Goal: Task Accomplishment & Management: Manage account settings

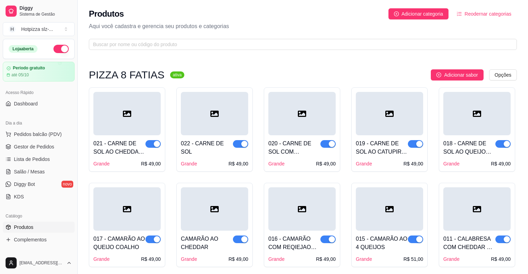
scroll to position [122, 0]
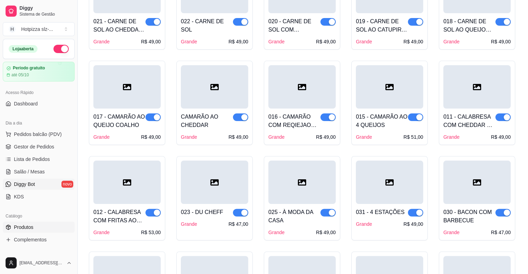
click at [27, 184] on span "Diggy Bot" at bounding box center [24, 184] width 21 height 7
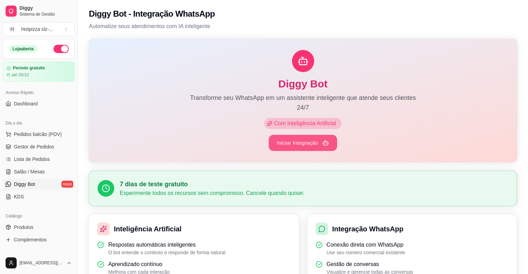
click at [293, 144] on button "Iniciar Integração" at bounding box center [303, 143] width 68 height 16
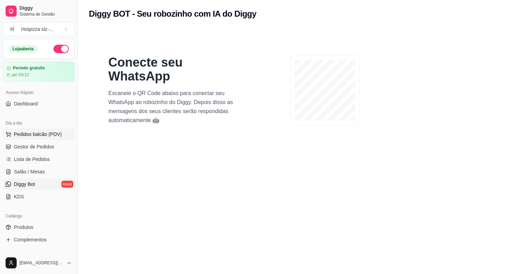
click at [28, 135] on span "Pedidos balcão (PDV)" at bounding box center [38, 134] width 48 height 7
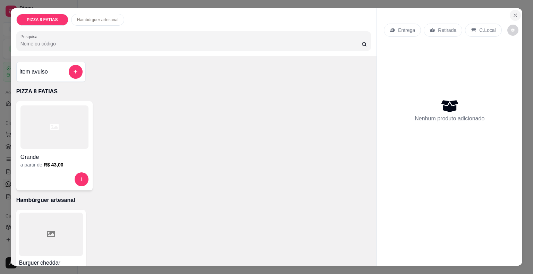
click at [513, 12] on icon "Close" at bounding box center [516, 15] width 6 height 6
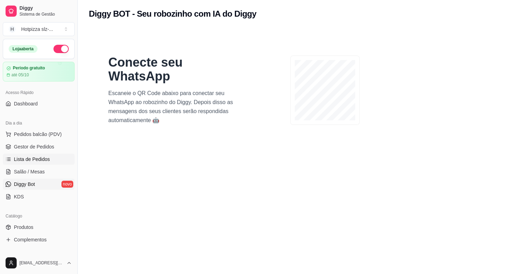
click at [34, 159] on span "Lista de Pedidos" at bounding box center [32, 159] width 36 height 7
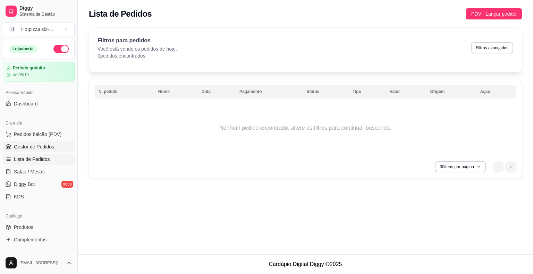
click at [27, 148] on span "Gestor de Pedidos" at bounding box center [34, 146] width 40 height 7
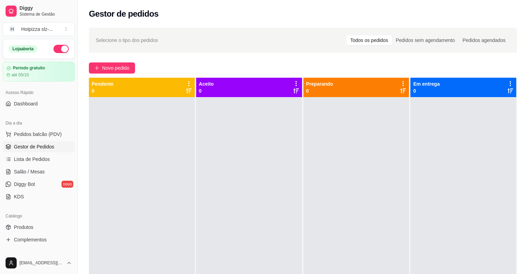
click at [380, 41] on div "Todos os pedidos" at bounding box center [369, 40] width 45 height 10
click at [347, 35] on input "Todos os pedidos" at bounding box center [347, 35] width 0 height 0
click at [111, 69] on span "Novo pedido" at bounding box center [115, 68] width 27 height 8
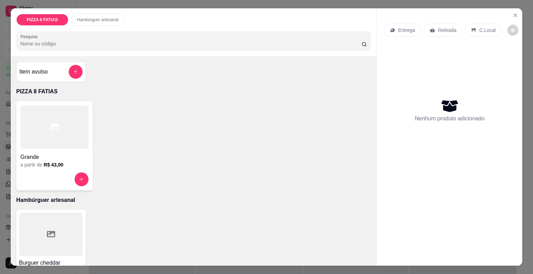
click at [67, 132] on div at bounding box center [54, 127] width 68 height 43
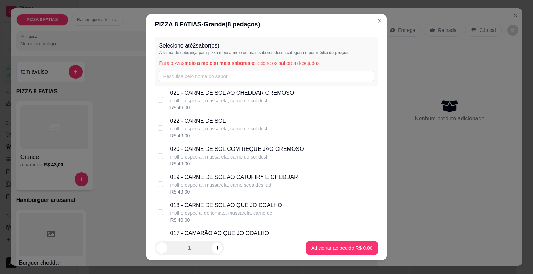
click at [203, 97] on p "molho especial, mussarela, carne de sol desfi" at bounding box center [232, 100] width 124 height 7
checkbox input "true"
click at [206, 124] on p "022 - CARNE DE SOL" at bounding box center [219, 121] width 98 height 8
checkbox input "true"
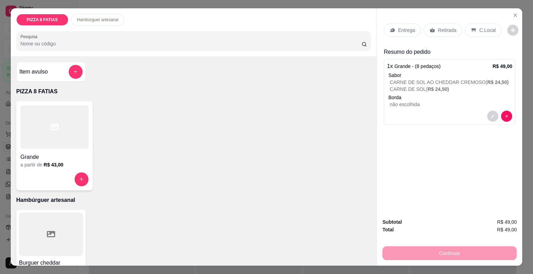
click at [442, 28] on p "Retirada" at bounding box center [447, 30] width 18 height 7
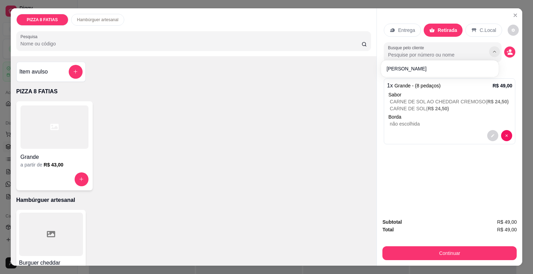
click at [494, 49] on icon "Show suggestions" at bounding box center [495, 52] width 6 height 6
click at [510, 47] on button "decrease-product-quantity" at bounding box center [510, 52] width 11 height 11
click at [507, 51] on icon "decrease-product-quantity" at bounding box center [508, 52] width 2 height 2
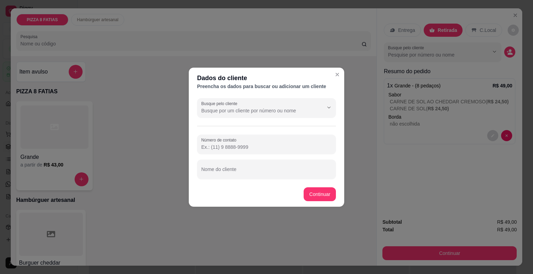
click at [259, 145] on input "Número de contato" at bounding box center [266, 147] width 131 height 7
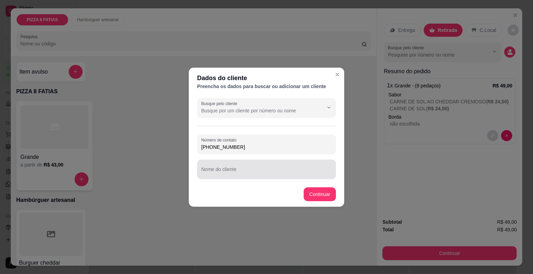
type input "(98) 98553-8519"
click at [243, 171] on input "Nome do cliente" at bounding box center [266, 172] width 131 height 7
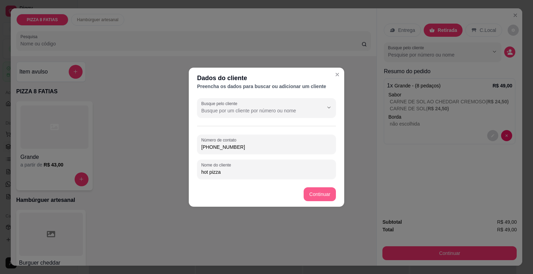
type input "hot pizza"
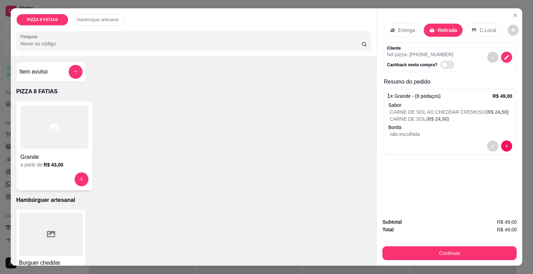
click at [401, 27] on p "Entrega" at bounding box center [406, 30] width 17 height 7
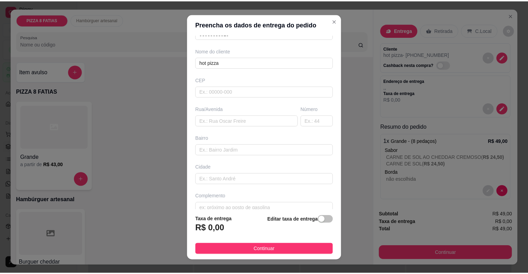
scroll to position [57, 0]
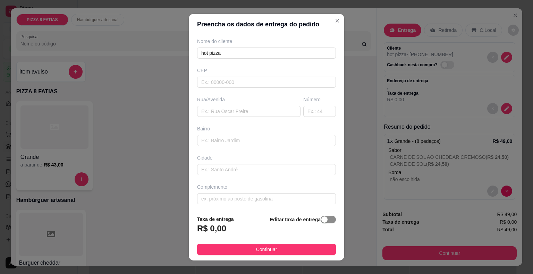
click at [322, 223] on span "button" at bounding box center [328, 220] width 15 height 8
click at [272, 228] on button "button" at bounding box center [279, 227] width 15 height 8
click at [224, 81] on input "text" at bounding box center [266, 82] width 139 height 11
type input "65058235"
type input "Rua 01 (Unidade 201)"
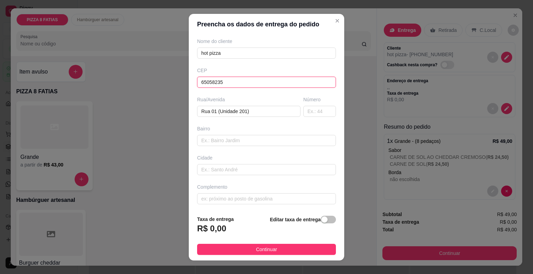
type input "Cidade Operária"
type input "São Luís"
type input "65058235"
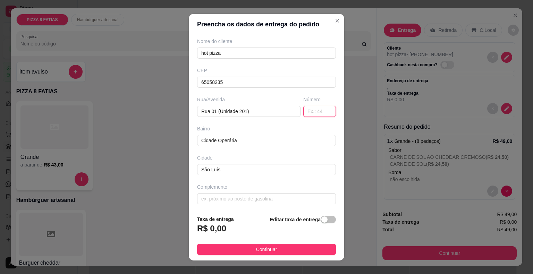
click at [306, 112] on input "text" at bounding box center [319, 111] width 33 height 11
type input "66"
drag, startPoint x: 319, startPoint y: 222, endPoint x: 322, endPoint y: 218, distance: 5.0
click at [322, 218] on button "button" at bounding box center [328, 220] width 15 height 8
click at [322, 218] on div "Editar taxa de entrega" at bounding box center [304, 226] width 64 height 24
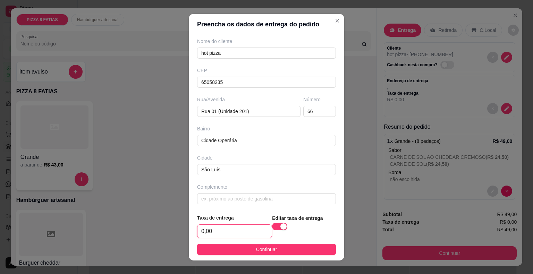
click at [234, 231] on input "0,00" at bounding box center [235, 231] width 74 height 13
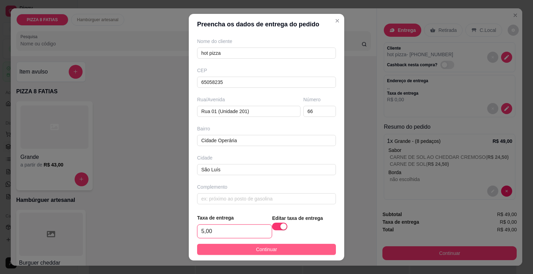
type input "5,00"
click at [271, 248] on span "Continuar" at bounding box center [266, 250] width 21 height 8
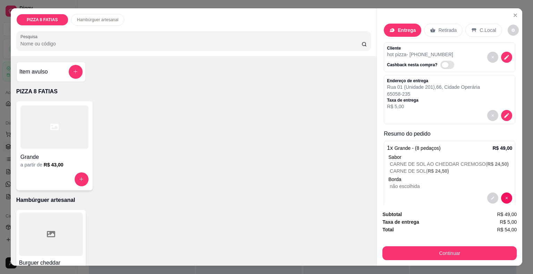
click at [441, 61] on span "Automatic updates" at bounding box center [448, 65] width 14 height 8
click at [441, 66] on input "Automatic updates" at bounding box center [442, 68] width 5 height 5
click at [446, 62] on span "Automatic updates" at bounding box center [449, 65] width 7 height 6
click at [441, 66] on input "Automatic updates" at bounding box center [442, 68] width 5 height 5
checkbox input "false"
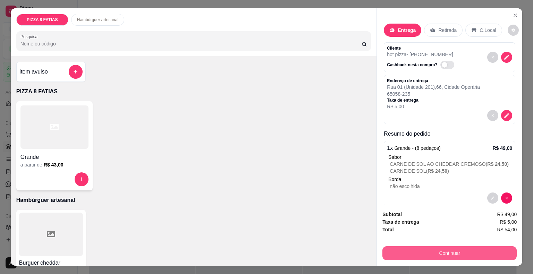
click at [445, 253] on button "Continuar" at bounding box center [450, 254] width 134 height 14
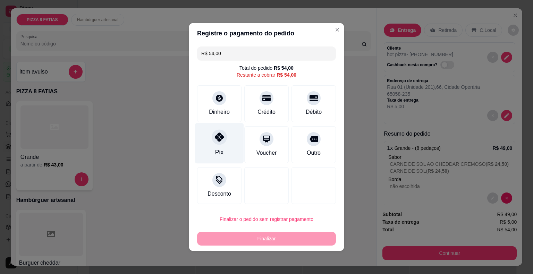
click at [227, 149] on div "Pix" at bounding box center [219, 143] width 49 height 41
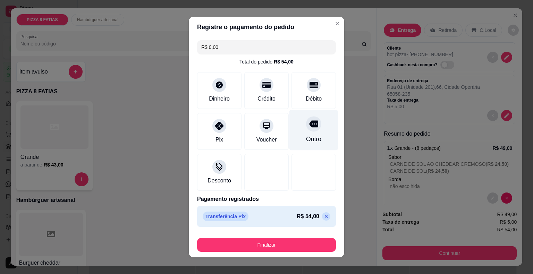
click at [310, 134] on div "Outro" at bounding box center [314, 130] width 49 height 41
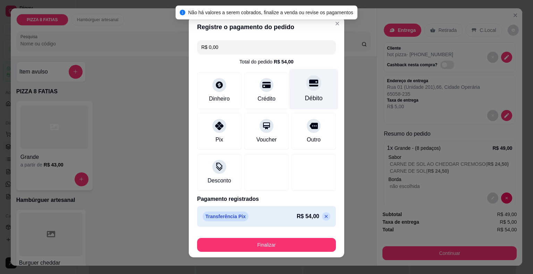
click at [308, 95] on div "Débito" at bounding box center [314, 98] width 18 height 9
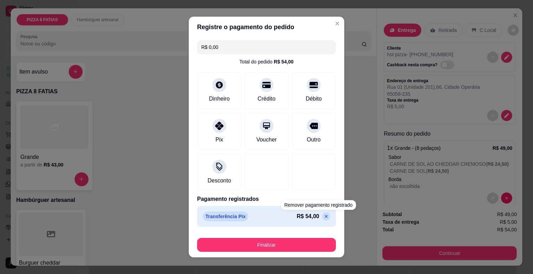
click at [322, 219] on p at bounding box center [326, 216] width 8 height 8
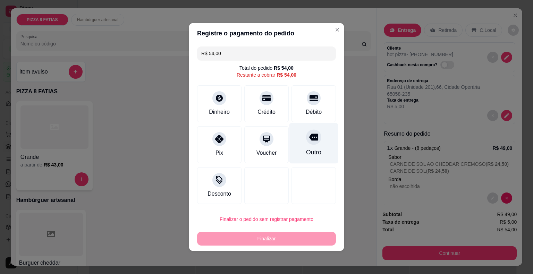
click at [306, 133] on div at bounding box center [313, 137] width 15 height 15
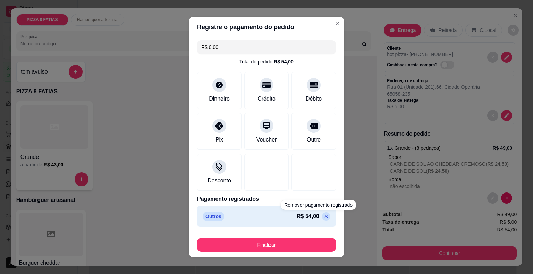
click at [324, 216] on icon at bounding box center [327, 217] width 6 height 6
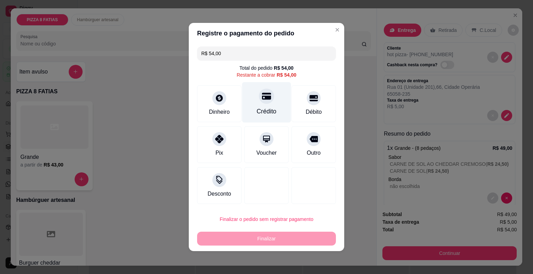
click at [265, 106] on div "Crédito" at bounding box center [266, 102] width 49 height 41
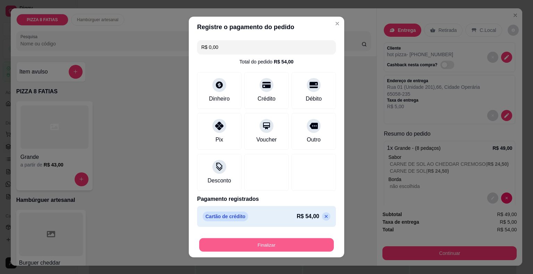
click at [267, 244] on button "Finalizar" at bounding box center [266, 246] width 135 height 14
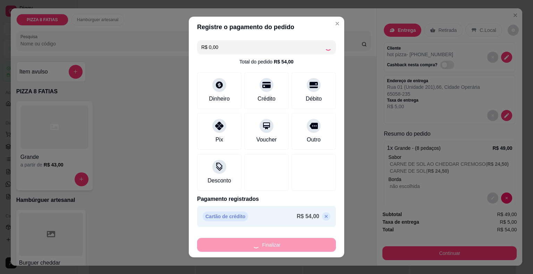
type input "-R$ 54,00"
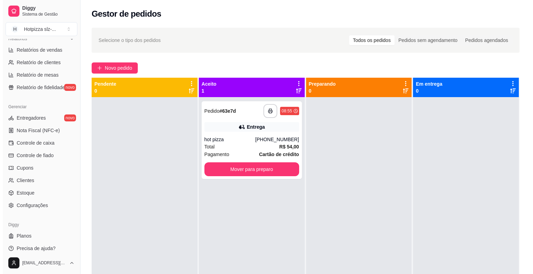
scroll to position [222, 0]
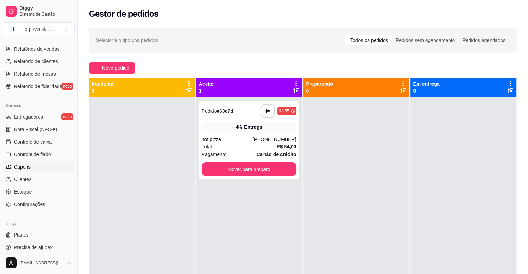
click at [16, 166] on span "Cupons" at bounding box center [22, 167] width 17 height 7
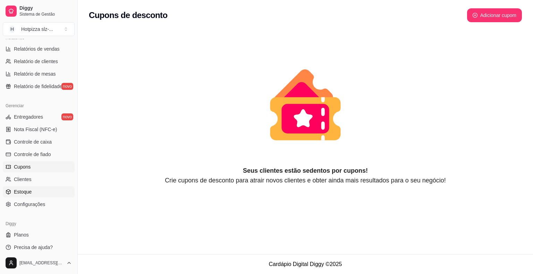
click at [24, 192] on span "Estoque" at bounding box center [23, 192] width 18 height 7
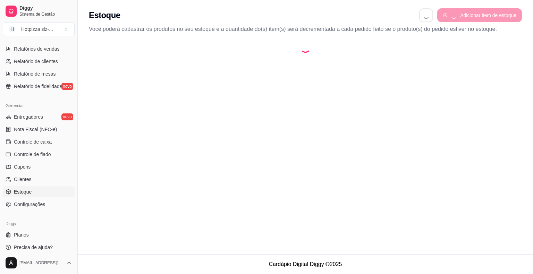
select select "QUANTITY_ORDER"
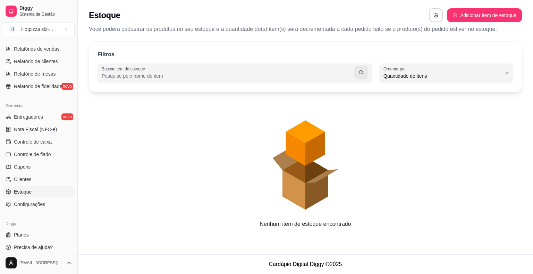
scroll to position [7, 0]
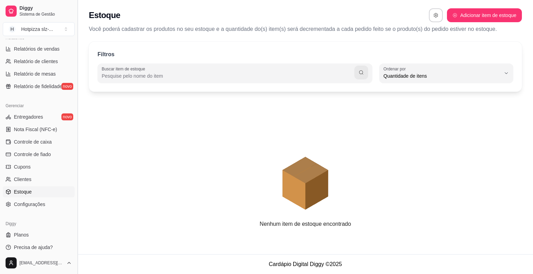
drag, startPoint x: 75, startPoint y: 182, endPoint x: 75, endPoint y: 205, distance: 22.6
click at [75, 205] on button "Toggle Sidebar" at bounding box center [78, 137] width 6 height 274
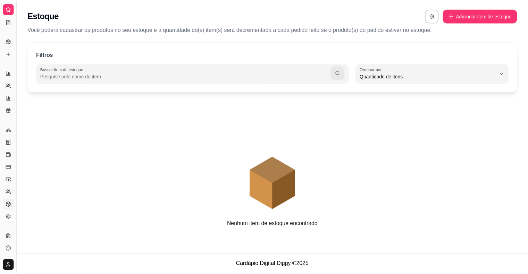
scroll to position [85, 0]
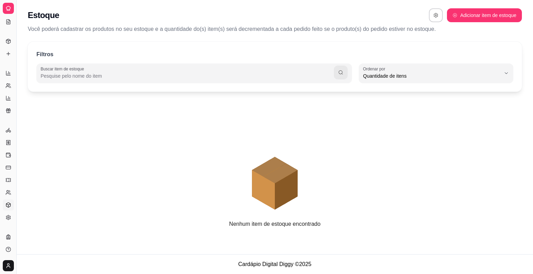
click at [9, 10] on icon at bounding box center [9, 9] width 6 height 6
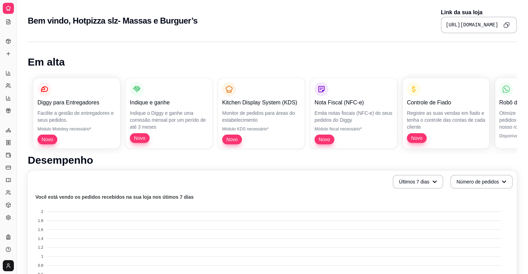
drag, startPoint x: 17, startPoint y: 159, endPoint x: 30, endPoint y: 158, distance: 13.6
click at [14, 151] on button "Toggle Sidebar" at bounding box center [17, 137] width 6 height 274
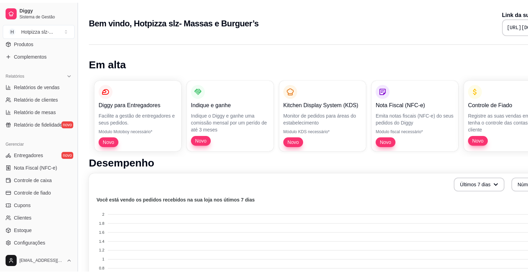
scroll to position [190, 0]
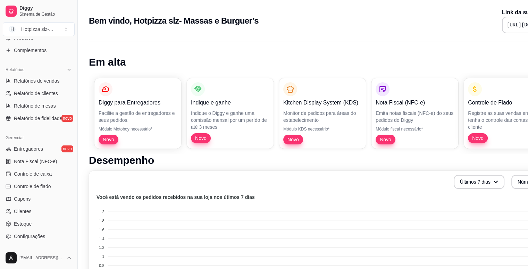
click at [14, 151] on ul "Entregadores novo Nota Fiscal (NFC-e) Controle de caixa Controle de fiado Cupon…" at bounding box center [39, 192] width 72 height 99
click at [14, 151] on span "Entregadores" at bounding box center [28, 148] width 29 height 7
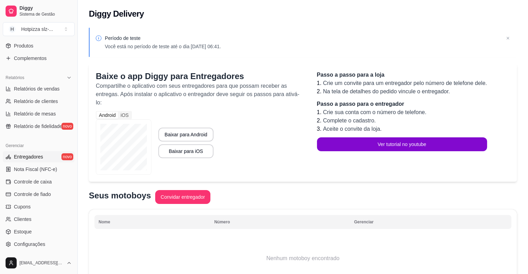
scroll to position [178, 0]
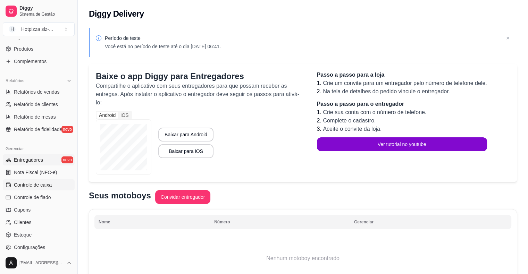
click at [40, 185] on span "Controle de caixa" at bounding box center [33, 185] width 38 height 7
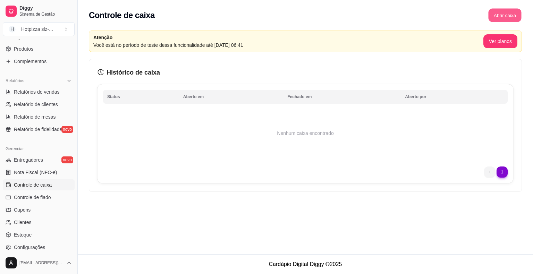
click at [499, 14] on button "Abrir caixa" at bounding box center [505, 16] width 33 height 14
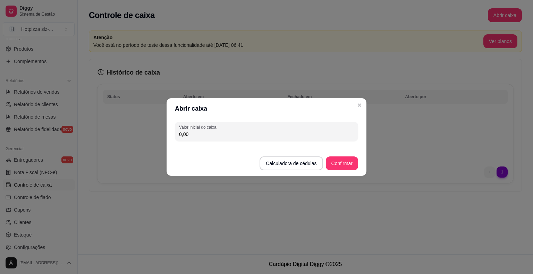
click at [217, 134] on input "0,00" at bounding box center [266, 134] width 175 height 7
type input "100,00"
click at [339, 166] on button "Confirmar" at bounding box center [342, 164] width 32 height 14
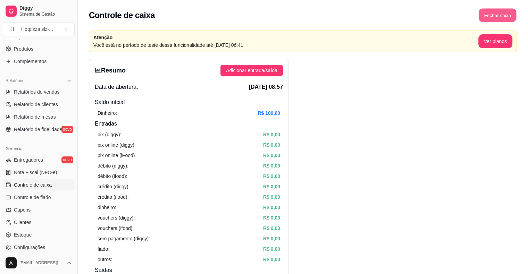
click at [502, 14] on button "Fechar caixa" at bounding box center [498, 16] width 38 height 14
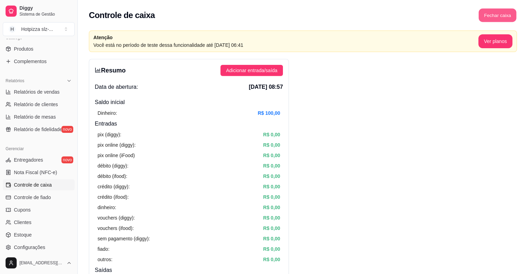
click at [495, 12] on button "Fechar caixa" at bounding box center [498, 16] width 38 height 14
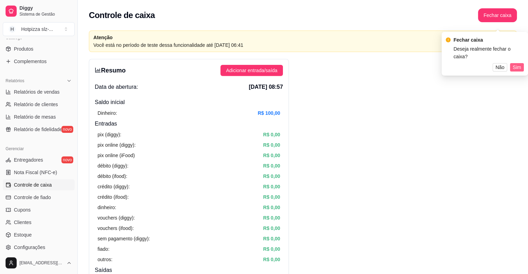
click at [513, 64] on span "Sim" at bounding box center [517, 68] width 8 height 8
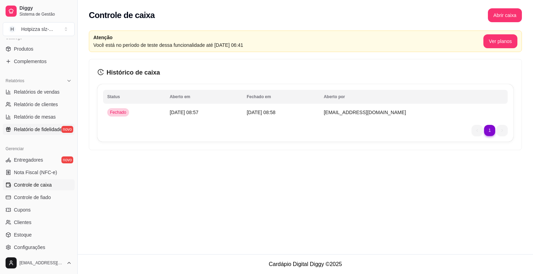
click at [25, 132] on span "Relatório de fidelidade" at bounding box center [38, 129] width 48 height 7
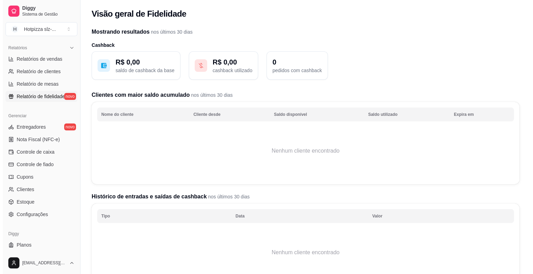
scroll to position [225, 0]
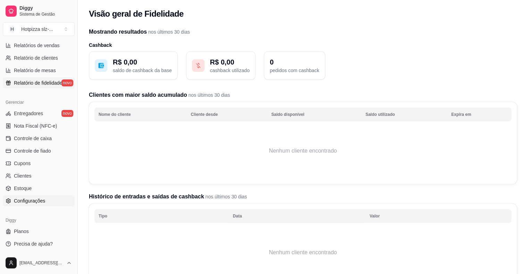
click at [33, 203] on span "Configurações" at bounding box center [29, 201] width 31 height 7
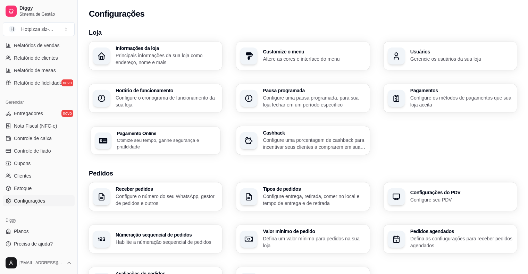
click at [172, 140] on p "Otimize seu tempo, ganhe segurança e praticidade" at bounding box center [166, 144] width 99 height 14
select select "4.98"
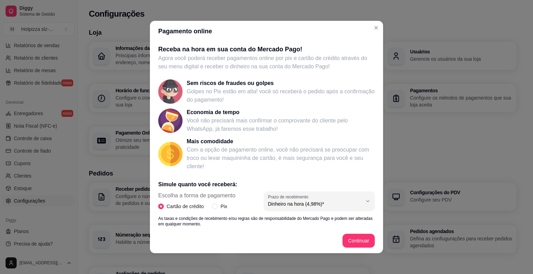
click at [159, 208] on input "Cartão de crédito" at bounding box center [161, 207] width 6 height 6
click at [212, 207] on input "Pix" at bounding box center [215, 207] width 6 height 6
radio input "true"
radio input "false"
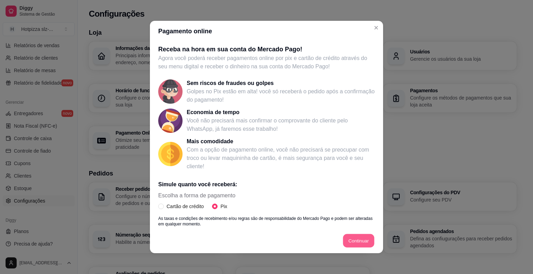
click at [362, 242] on button "Continuar" at bounding box center [358, 241] width 31 height 14
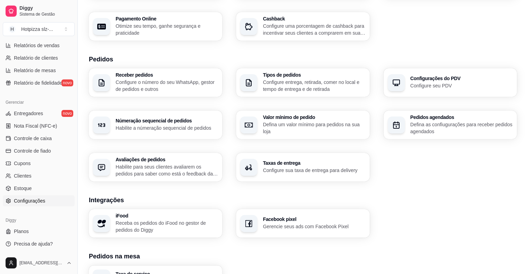
scroll to position [115, 0]
click at [292, 169] on p "Configure sua taxa de entrega para delivery" at bounding box center [313, 169] width 99 height 7
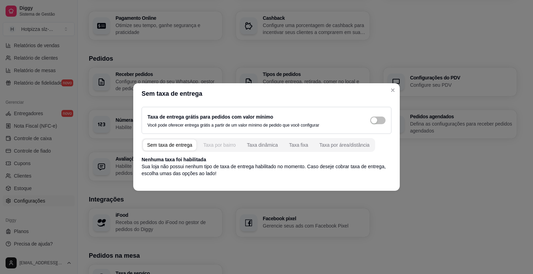
click at [223, 147] on div "Taxa por bairro" at bounding box center [219, 145] width 32 height 7
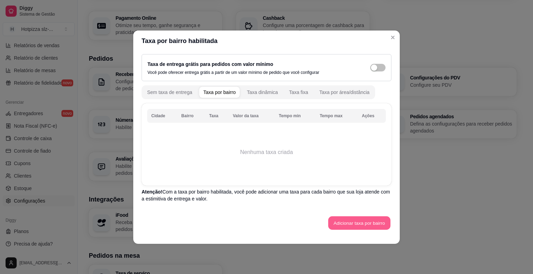
click at [347, 222] on button "Adicionar taxa por bairro" at bounding box center [359, 223] width 62 height 14
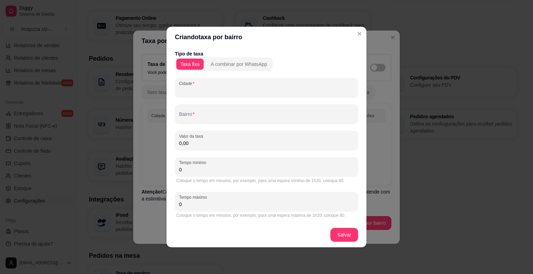
click at [207, 90] on input "Cidade" at bounding box center [266, 90] width 175 height 7
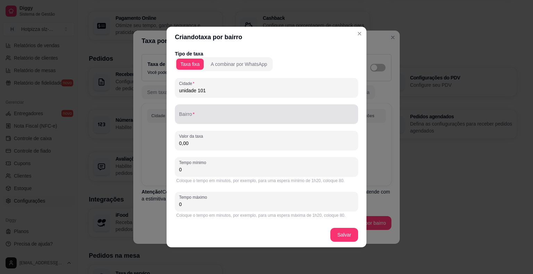
type input "unidade 101"
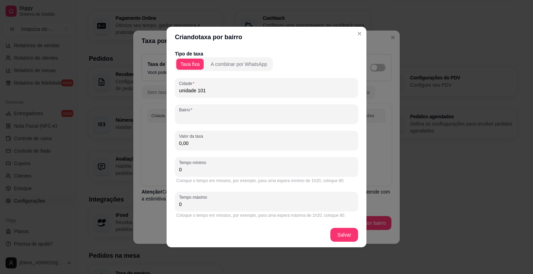
click at [193, 116] on input "Bairro" at bounding box center [266, 117] width 175 height 7
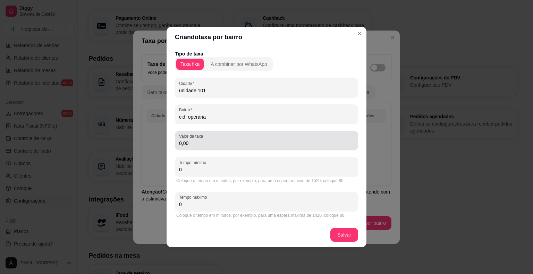
type input "cid. operária"
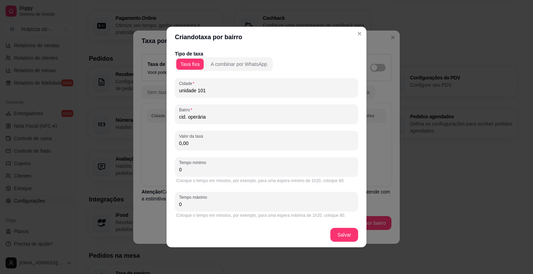
click at [197, 144] on input "0,00" at bounding box center [266, 143] width 175 height 7
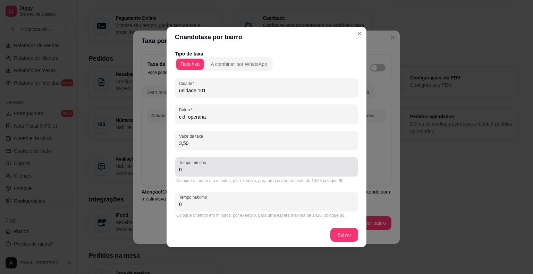
type input "3,50"
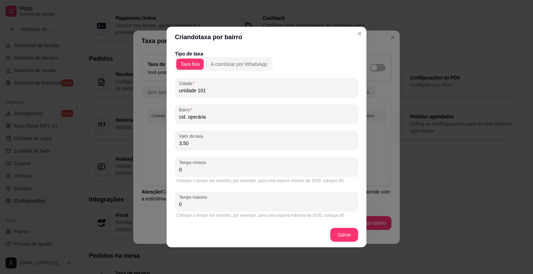
click at [191, 171] on input "0" at bounding box center [266, 169] width 175 height 7
type input "0"
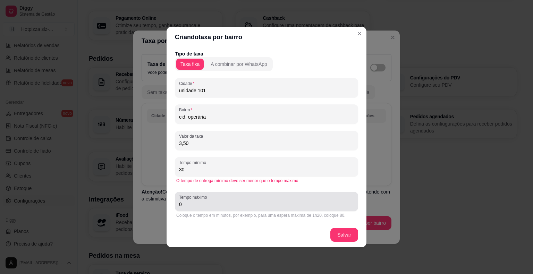
type input "30"
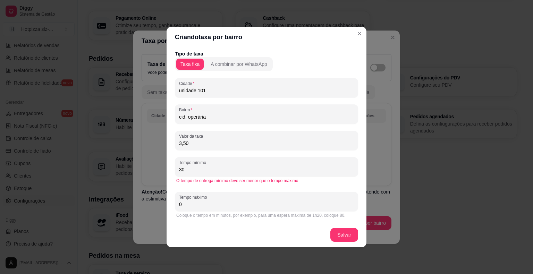
click at [195, 207] on input "0" at bounding box center [266, 204] width 175 height 7
type input "0"
type input "40"
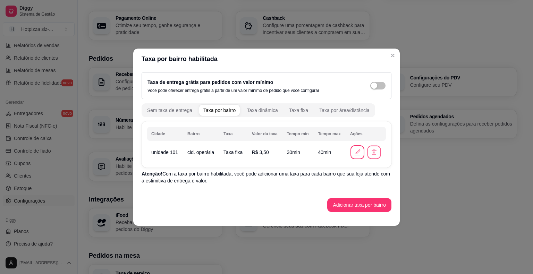
click at [374, 152] on icon "button" at bounding box center [374, 152] width 7 height 7
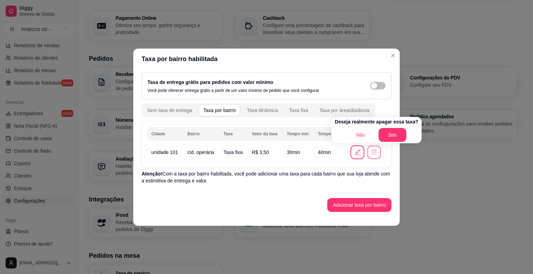
click at [445, 186] on div "Taxa por bairro habilitada Taxa de entrega grátis para pedidos com valor mínimo…" at bounding box center [266, 137] width 533 height 274
click at [359, 136] on button "Não" at bounding box center [361, 135] width 28 height 14
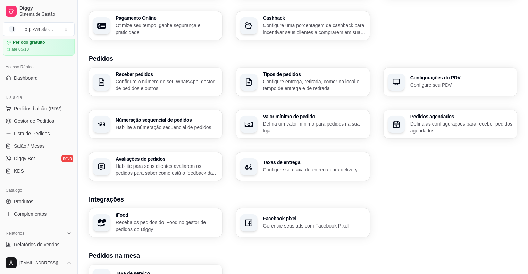
scroll to position [0, 0]
